Goal: Check status: Check status

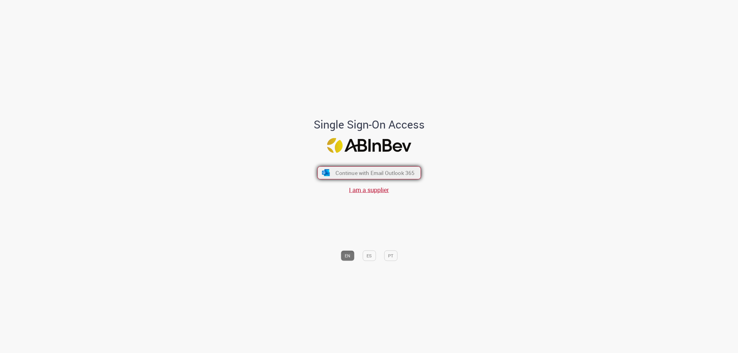
click at [389, 174] on span "Continue with Email Outlook 365" at bounding box center [374, 172] width 79 height 7
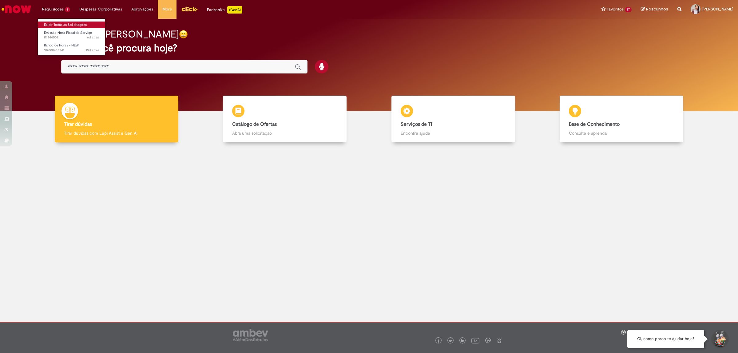
click at [57, 25] on link "Exibir Todas as Solicitações" at bounding box center [72, 25] width 68 height 7
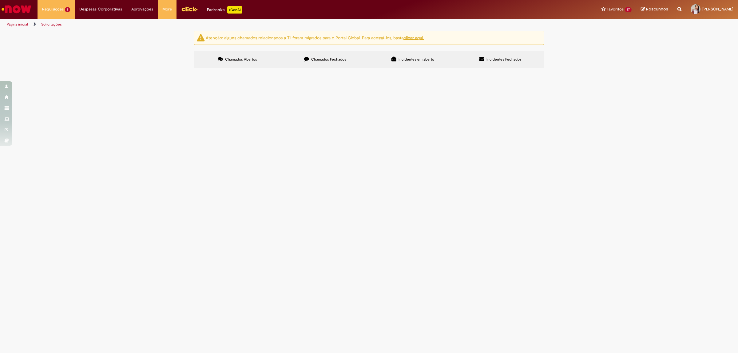
click at [0, 0] on span "Nota fiscal referente aos serviços de mídia do mês de agosto de 2025. Venciment…" at bounding box center [0, 0] width 0 height 0
